Goal: Task Accomplishment & Management: Use online tool/utility

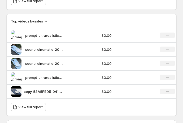
scroll to position [417, 0]
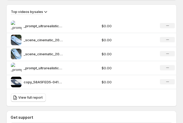
click at [169, 80] on div "No change" at bounding box center [167, 81] width 15 height 5
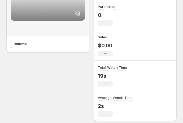
scroll to position [166, 0]
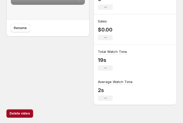
click at [25, 113] on span "Delete video" at bounding box center [20, 113] width 20 height 4
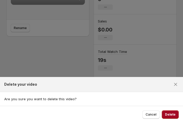
click at [166, 116] on span "Delete" at bounding box center [170, 115] width 11 height 4
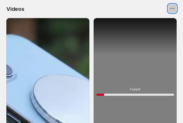
click at [170, 12] on button "View actions for Videos" at bounding box center [172, 8] width 8 height 8
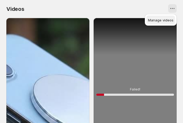
click at [155, 22] on span "Manage videos" at bounding box center [160, 19] width 25 height 5
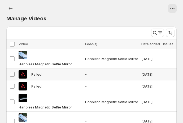
click at [12, 73] on tbody "Select video Hanbless Magnetic Selfie Mirror Hanbless Magnetic Selfie Mirror [D…" at bounding box center [91, 119] width 170 height 140
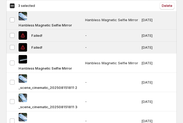
scroll to position [36, 0]
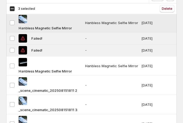
click at [16, 20] on td "Select video" at bounding box center [11, 22] width 11 height 19
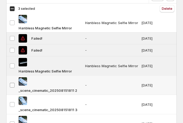
click at [11, 83] on span at bounding box center [12, 85] width 5 height 5
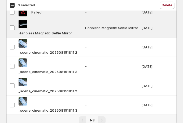
scroll to position [81, 0]
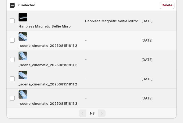
click at [15, 37] on td "Select video" at bounding box center [11, 40] width 11 height 19
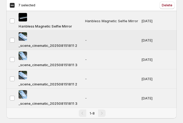
drag, startPoint x: 15, startPoint y: 37, endPoint x: 147, endPoint y: 44, distance: 131.8
click at [147, 44] on tr "Select video _scene_cinematic_202508151811 2 - [DATE]" at bounding box center [91, 40] width 170 height 19
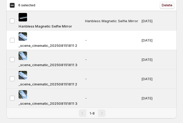
click at [171, 3] on button "Delete" at bounding box center [166, 5] width 15 height 7
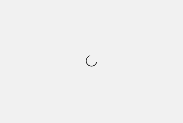
scroll to position [0, 0]
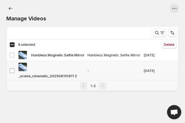
click at [11, 68] on span at bounding box center [12, 70] width 5 height 5
click at [169, 44] on span "Delete" at bounding box center [169, 45] width 11 height 4
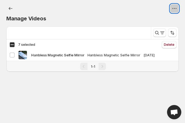
click at [174, 6] on icon "View actions for Manage Videos" at bounding box center [174, 8] width 5 height 5
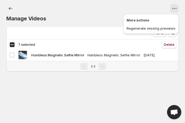
click at [119, 0] on div "Manage Videos. This page is ready Manage Videos" at bounding box center [92, 13] width 173 height 26
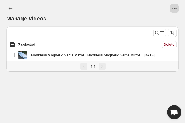
click at [170, 6] on button "View actions for Manage Videos" at bounding box center [174, 8] width 8 height 8
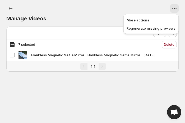
click at [117, 9] on div at bounding box center [101, 8] width 155 height 8
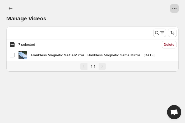
click at [171, 8] on button "View actions for Manage Videos" at bounding box center [174, 8] width 8 height 8
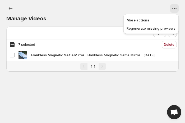
click at [143, 20] on p "More actions" at bounding box center [151, 19] width 49 height 5
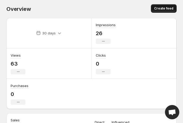
click at [170, 10] on span "Create feed" at bounding box center [163, 8] width 19 height 4
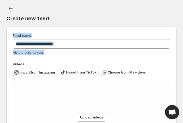
drag, startPoint x: 182, startPoint y: 26, endPoint x: 180, endPoint y: 56, distance: 29.7
click at [180, 56] on div "Create new feed. This page is ready Create new feed Feed name Visible only to y…" at bounding box center [91, 111] width 183 height 222
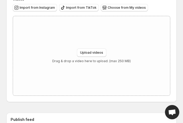
scroll to position [42, 0]
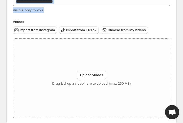
click at [118, 10] on div "Visible only to you." at bounding box center [91, 9] width 157 height 5
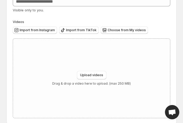
click at [182, 65] on div "Create new feed. This page is ready Create new feed Feed name Visible only to y…" at bounding box center [91, 69] width 183 height 222
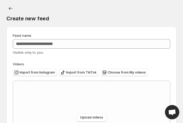
scroll to position [18, 0]
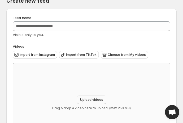
click at [94, 98] on span "Upload videos" at bounding box center [91, 100] width 23 height 4
type input "**********"
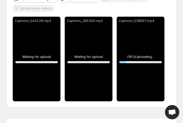
scroll to position [87, 0]
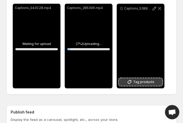
click at [145, 82] on span "Tag products" at bounding box center [143, 81] width 21 height 5
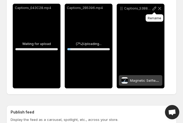
click at [154, 7] on icon at bounding box center [154, 9] width 4 height 4
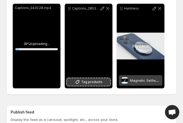
click at [91, 80] on span "Tag products" at bounding box center [91, 81] width 21 height 5
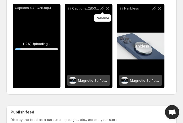
click at [101, 8] on icon at bounding box center [102, 8] width 5 height 5
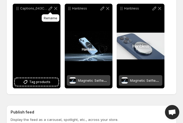
click at [52, 7] on icon at bounding box center [50, 9] width 4 height 4
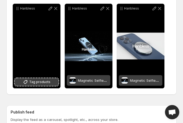
click at [45, 83] on span "Tag products" at bounding box center [39, 81] width 21 height 5
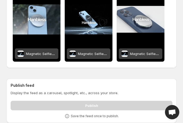
scroll to position [0, 0]
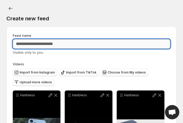
click at [65, 47] on input "Feed name" at bounding box center [91, 44] width 157 height 10
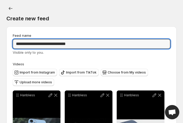
type input "**********"
